Goal: Find contact information: Find contact information

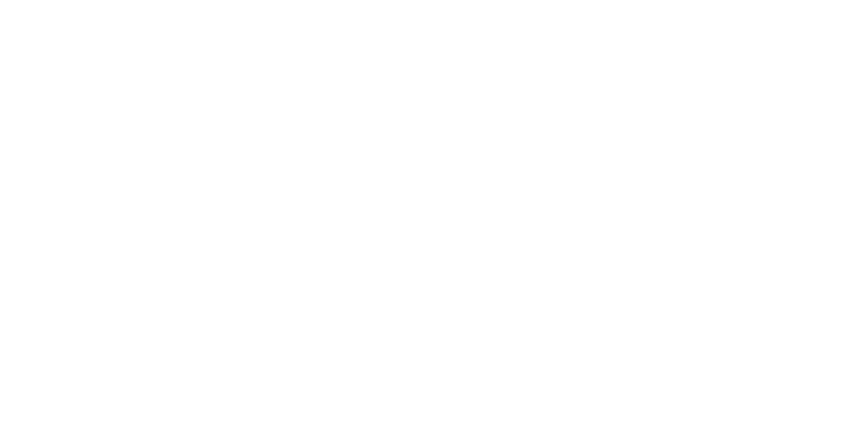
select select "Song"
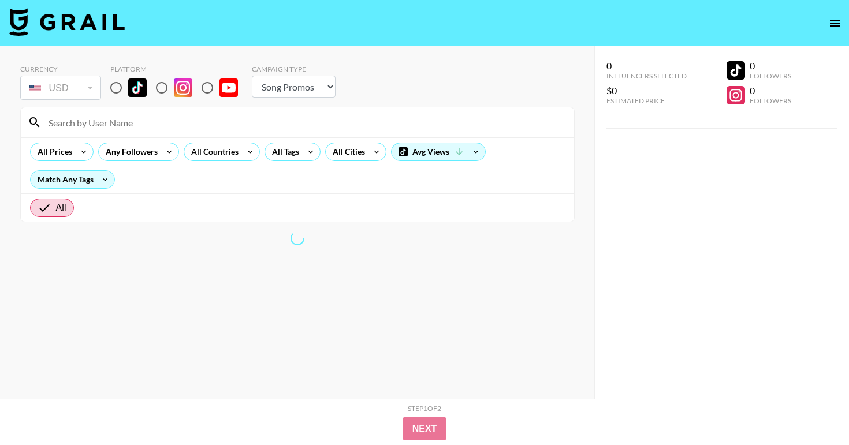
click at [116, 129] on input at bounding box center [305, 122] width 526 height 18
paste input "georgialynnrose"
type input "georgialynnrose"
click at [116, 87] on input "radio" at bounding box center [116, 88] width 24 height 24
radio input "true"
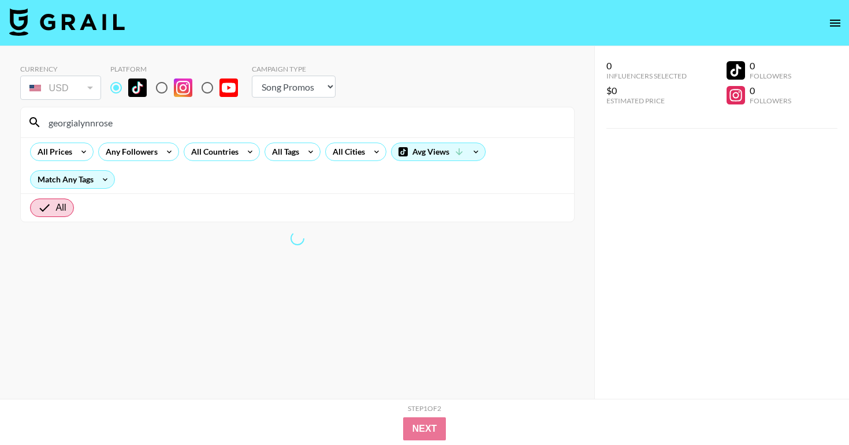
click at [134, 123] on input "georgialynnrose" at bounding box center [305, 122] width 526 height 18
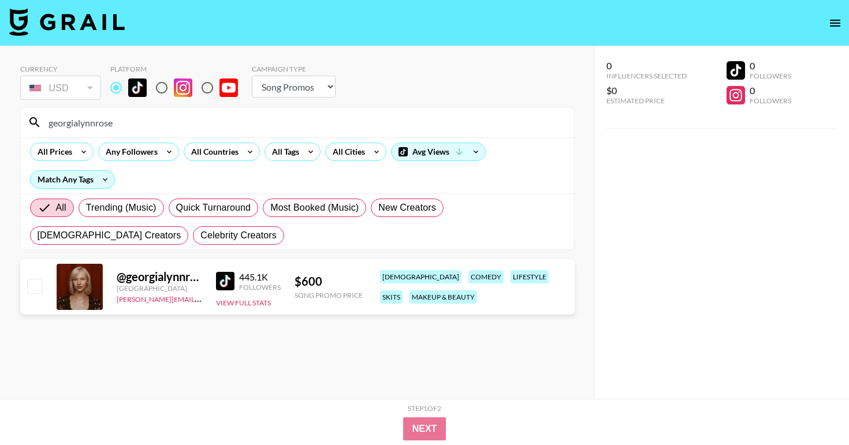
click at [114, 122] on input "georgialynnrose" at bounding box center [305, 122] width 526 height 18
click at [125, 125] on input "georgialynnrose" at bounding box center [305, 122] width 526 height 18
paste input "@jessbosnjak"
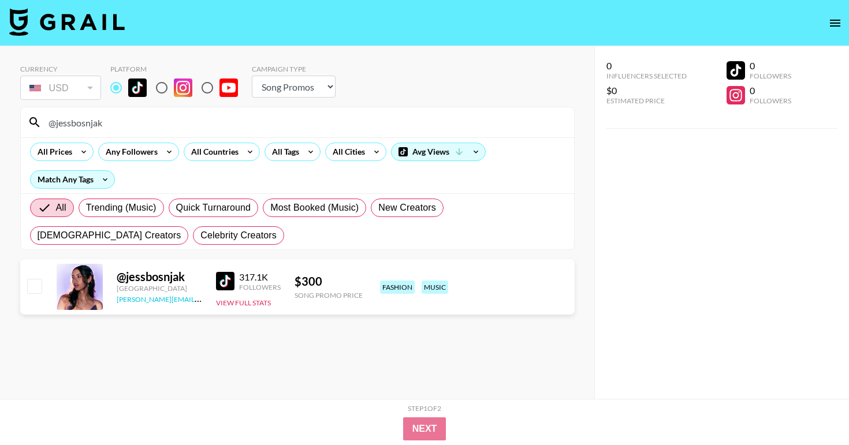
type input "@jessbosnjak"
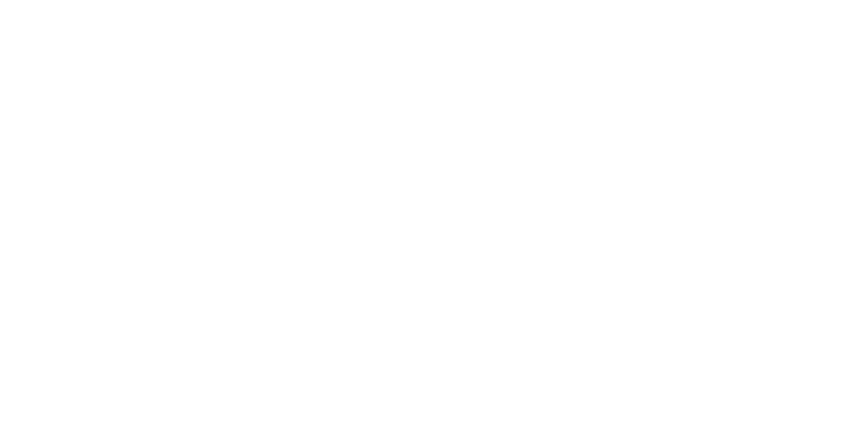
select select "Song"
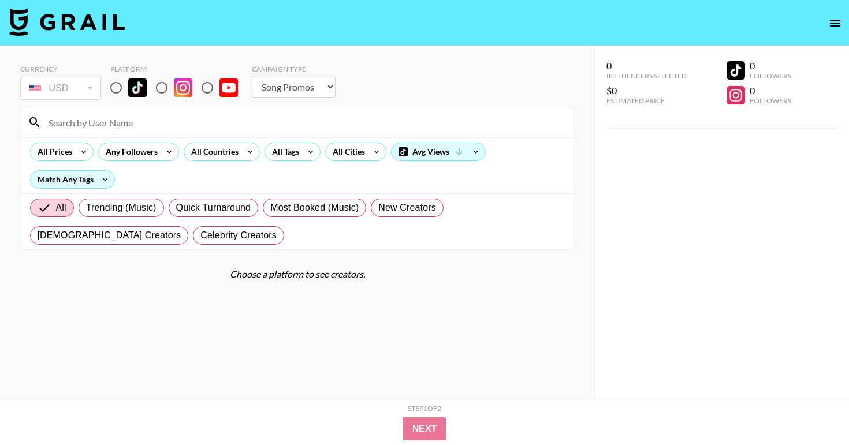
click at [148, 125] on input at bounding box center [305, 122] width 526 height 18
paste input "yallfavouritesagittarius"
type input "yallfavouritesagittarius"
click at [121, 92] on input "radio" at bounding box center [116, 88] width 24 height 24
radio input "true"
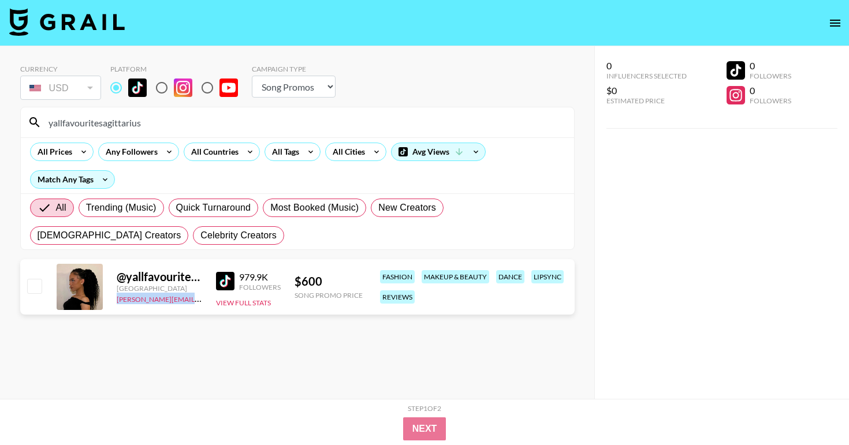
click at [99, 131] on input "yallfavouritesagittarius" at bounding box center [305, 122] width 526 height 18
paste input "kennadi.laine"
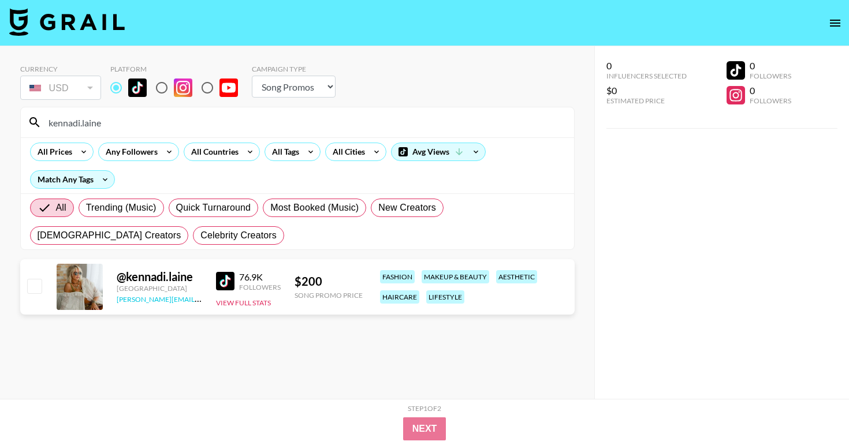
type input "kennadi.laine"
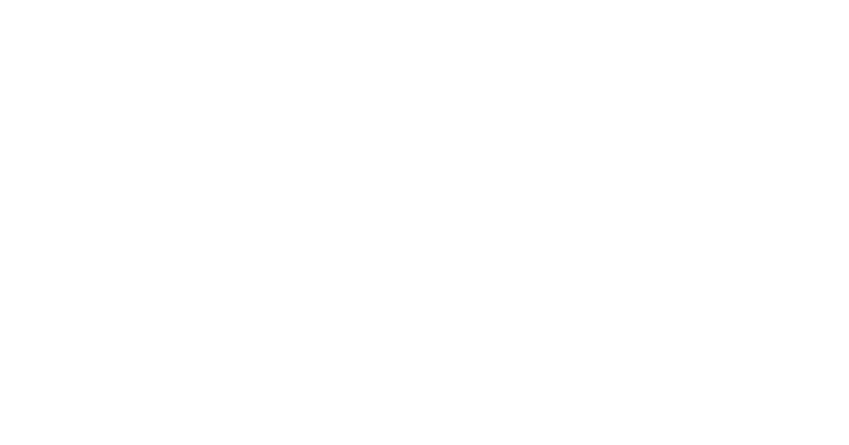
select select "Song"
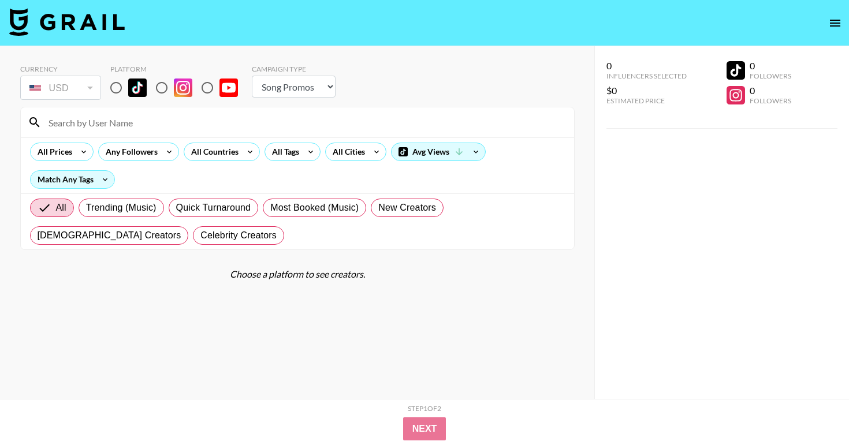
click at [95, 122] on input at bounding box center [305, 122] width 526 height 18
paste input "@1araquinn"
click at [52, 125] on input "@1araquinn" at bounding box center [305, 122] width 526 height 18
type input "@1araquinn"
click at [116, 90] on input "radio" at bounding box center [116, 88] width 24 height 24
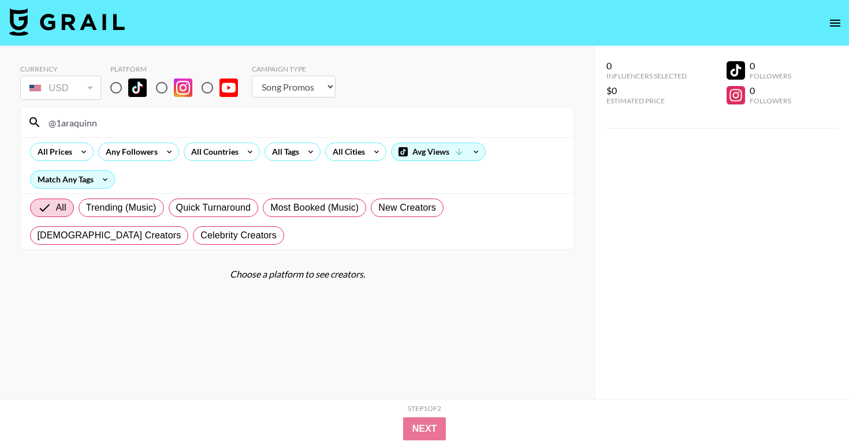
radio input "true"
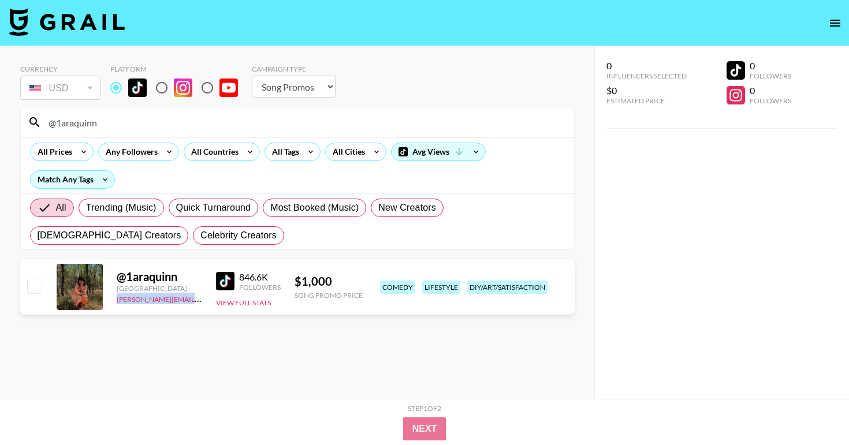
click at [250, 121] on input "@1araquinn" at bounding box center [305, 122] width 526 height 18
paste input "charliefridayy"
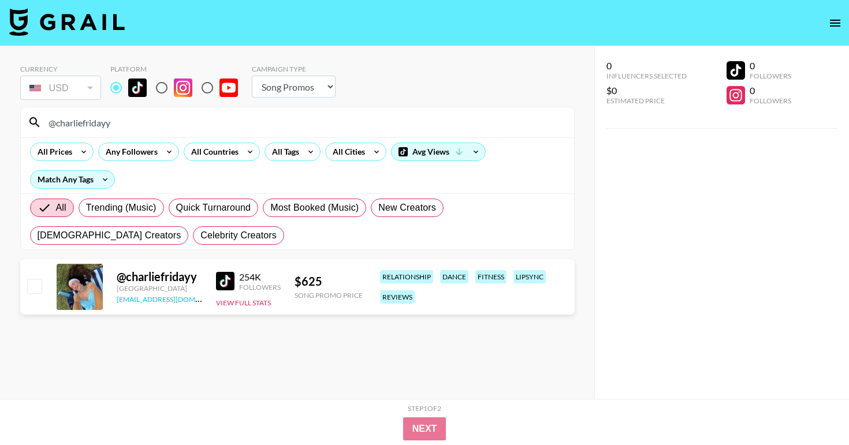
type input "@charliefridayy"
